Goal: Task Accomplishment & Management: Use online tool/utility

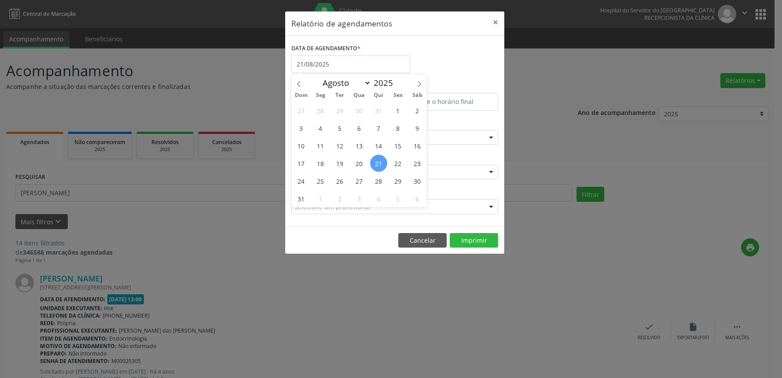
select select "7"
click at [399, 156] on span "22" at bounding box center [397, 162] width 17 height 17
type input "[DATE]"
click at [399, 165] on span "22" at bounding box center [397, 162] width 17 height 17
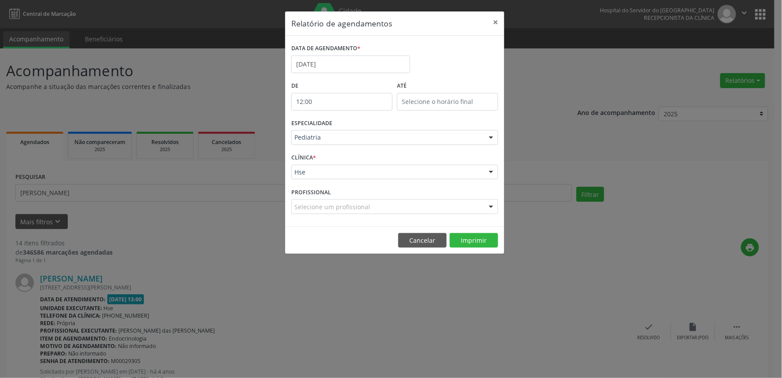
click at [398, 165] on div "Hse" at bounding box center [394, 172] width 207 height 15
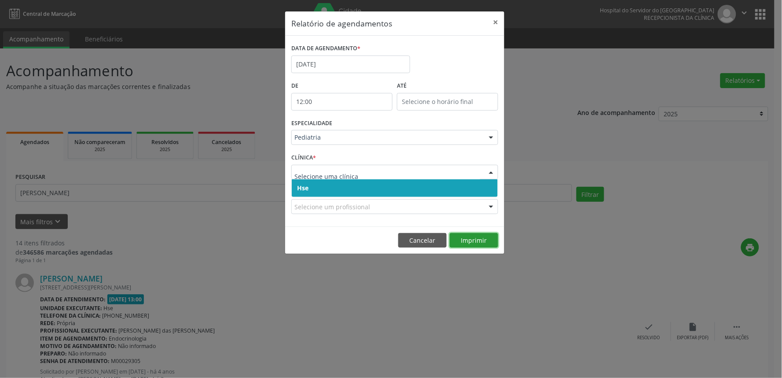
click at [469, 236] on button "Imprimir" at bounding box center [474, 240] width 48 height 15
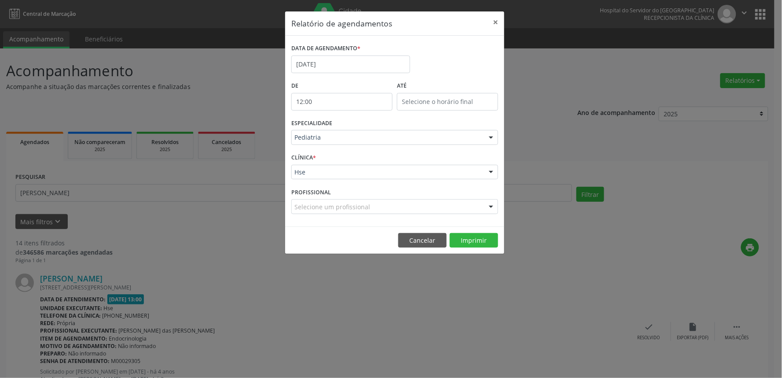
click at [364, 132] on div "Pediatria" at bounding box center [394, 137] width 207 height 15
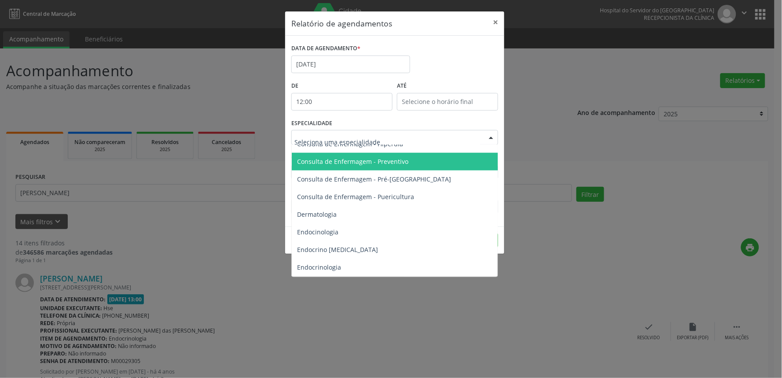
scroll to position [440, 0]
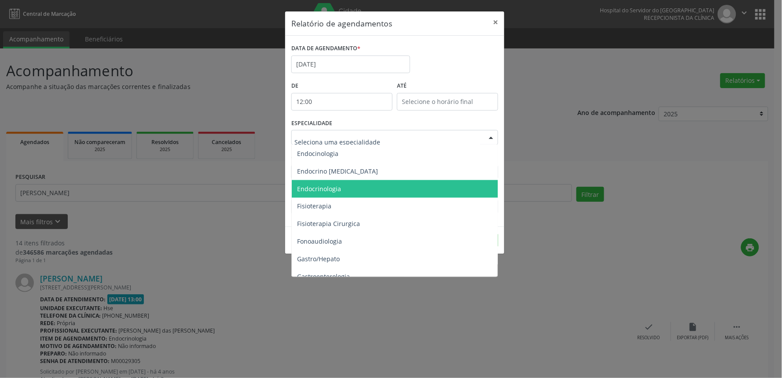
click at [351, 188] on span "Endocrinologia" at bounding box center [395, 189] width 207 height 18
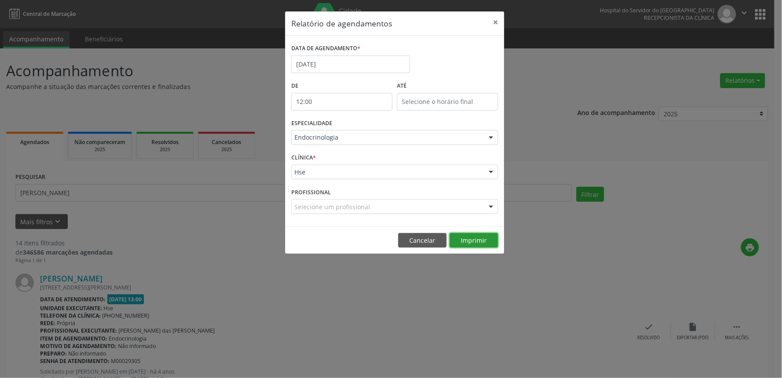
click at [493, 241] on button "Imprimir" at bounding box center [474, 240] width 48 height 15
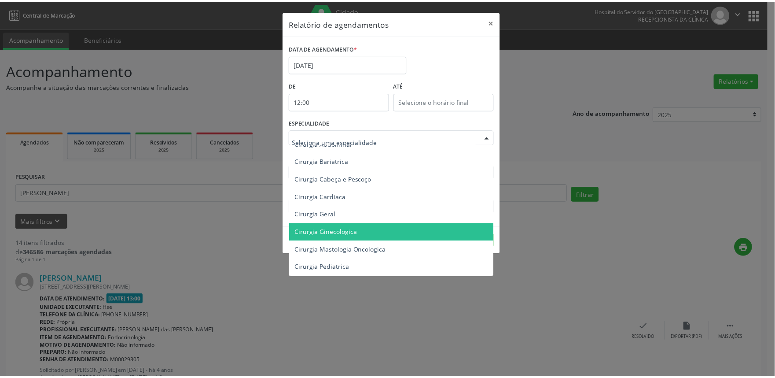
scroll to position [147, 0]
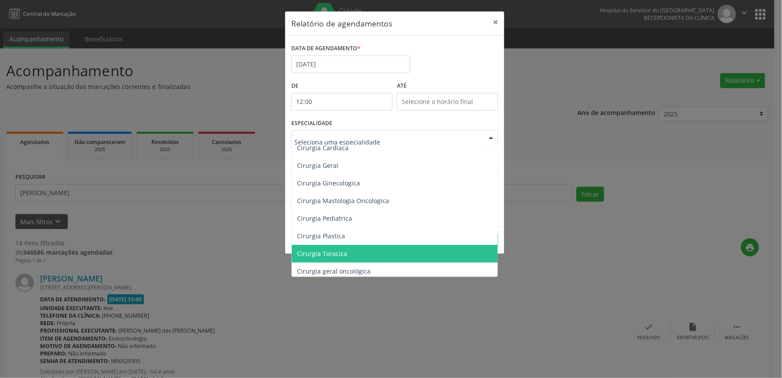
click at [340, 249] on span "Cirurgia Toracica" at bounding box center [322, 253] width 50 height 8
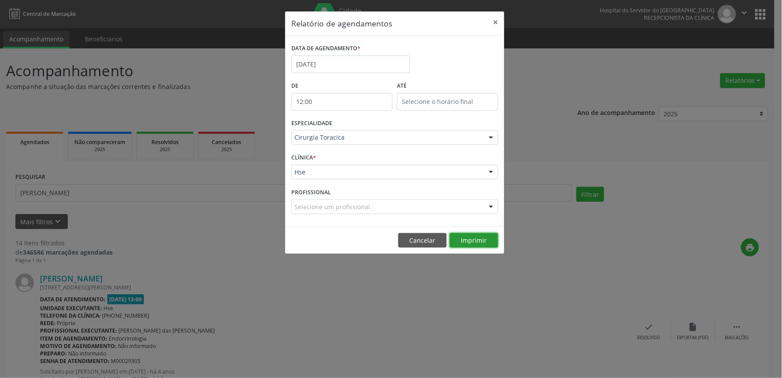
click at [481, 240] on button "Imprimir" at bounding box center [474, 240] width 48 height 15
click at [427, 238] on button "Cancelar" at bounding box center [422, 240] width 48 height 15
